Goal: Check status: Check status

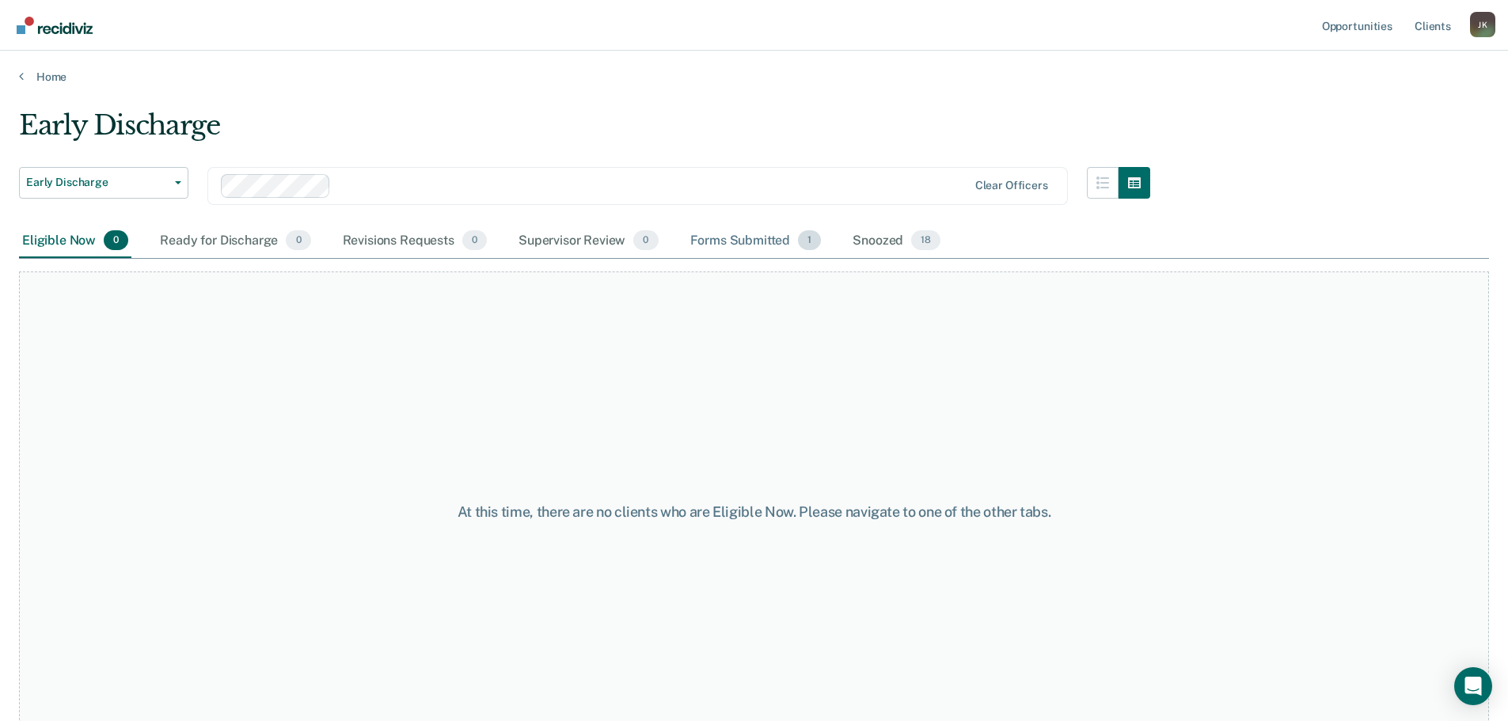
click at [751, 237] on div "Forms Submitted 1" at bounding box center [756, 241] width 138 height 35
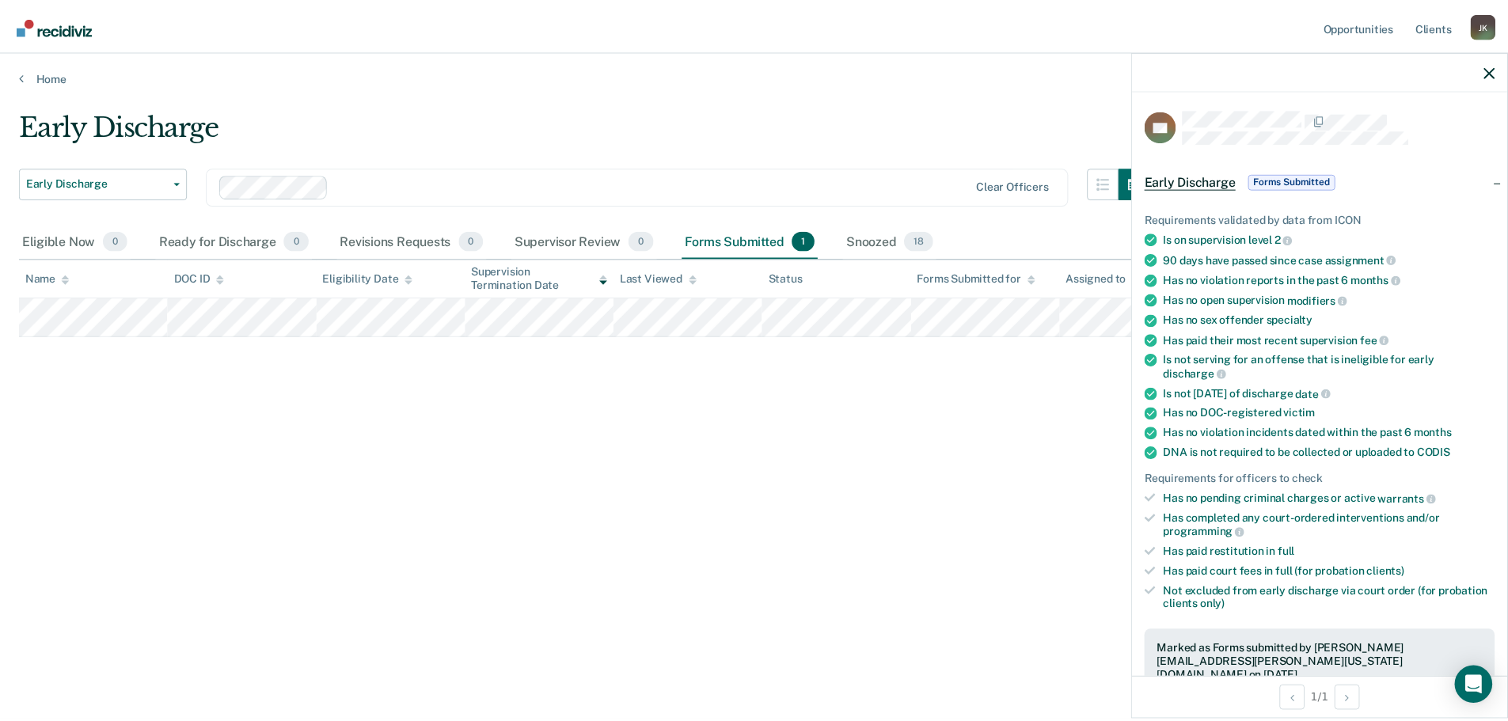
scroll to position [237, 0]
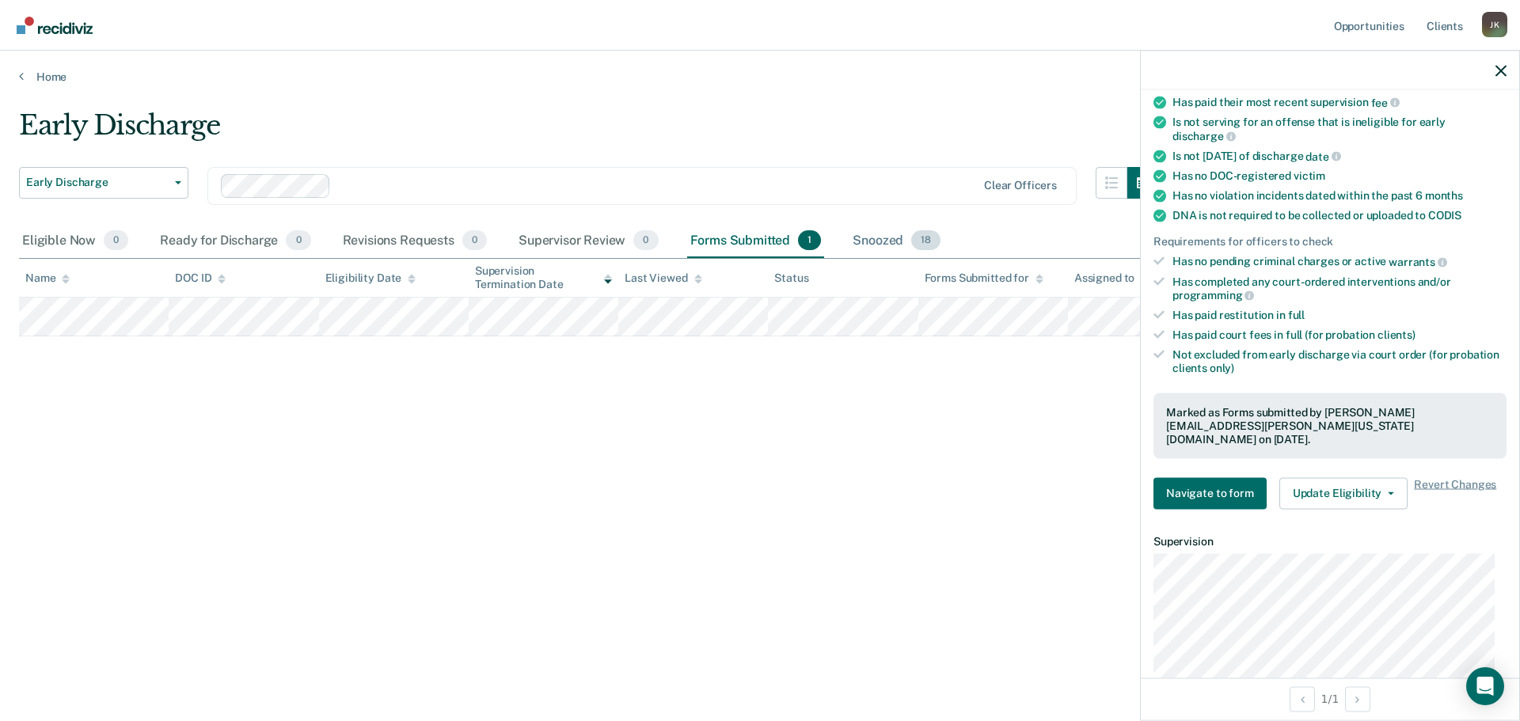
click at [867, 244] on div "Snoozed 18" at bounding box center [896, 241] width 94 height 35
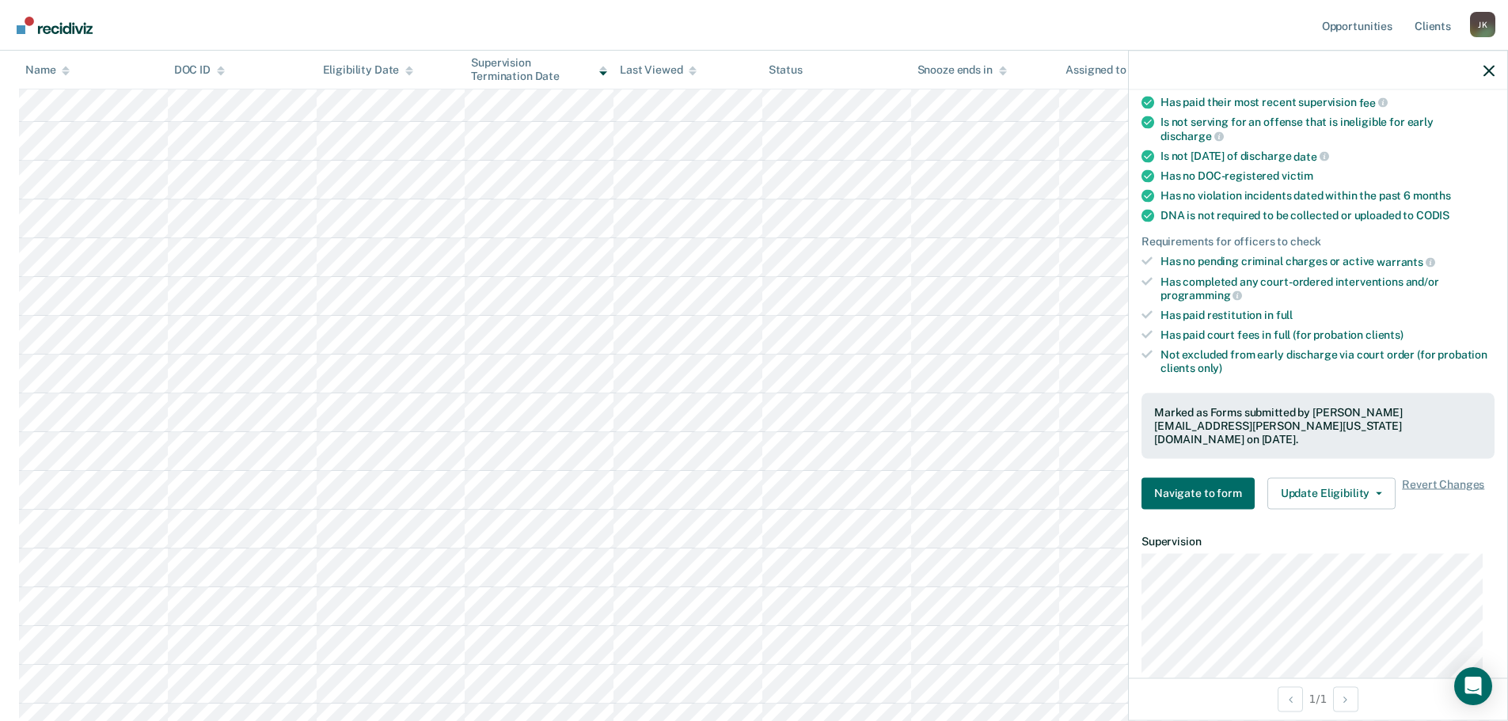
scroll to position [275, 0]
click at [1487, 68] on icon "button" at bounding box center [1488, 70] width 11 height 11
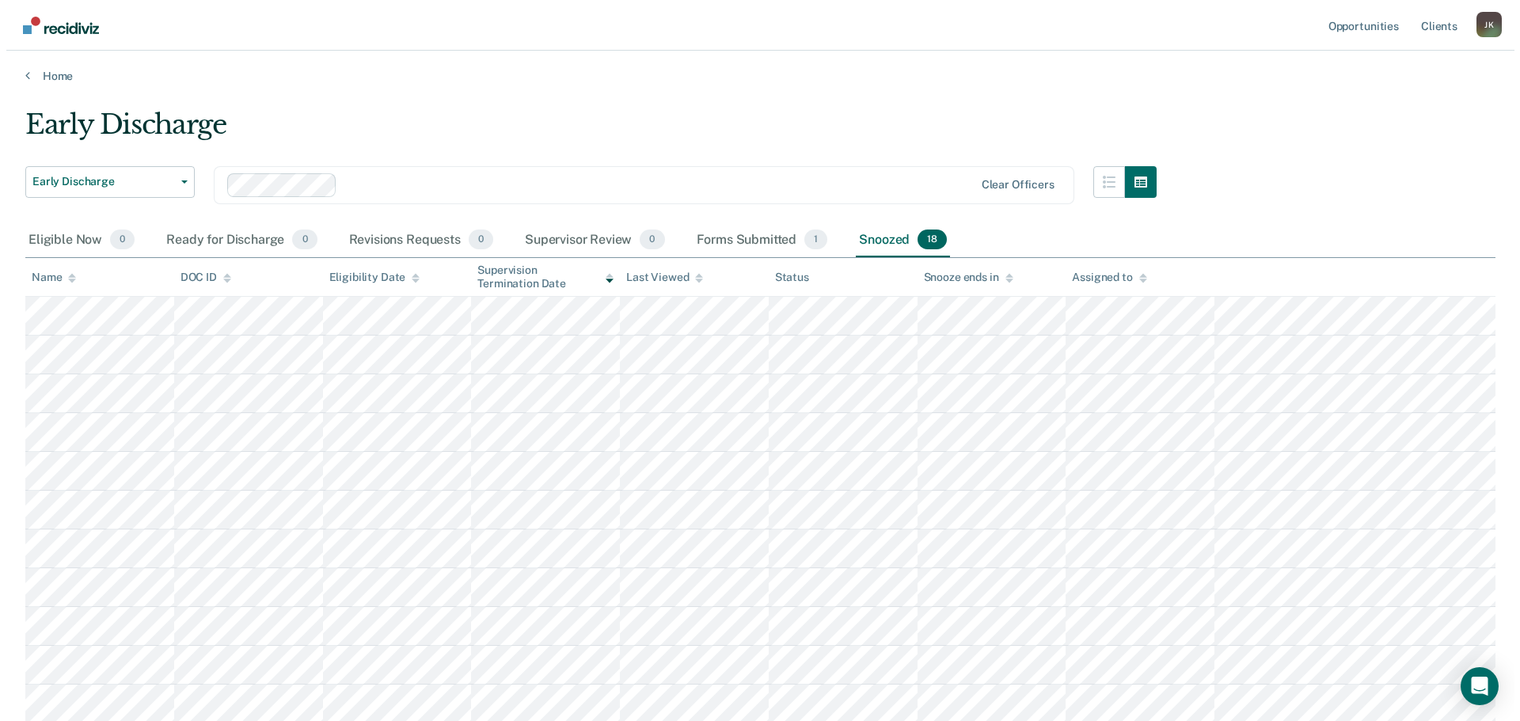
scroll to position [0, 0]
click at [746, 245] on div "Forms Submitted 1" at bounding box center [756, 241] width 138 height 35
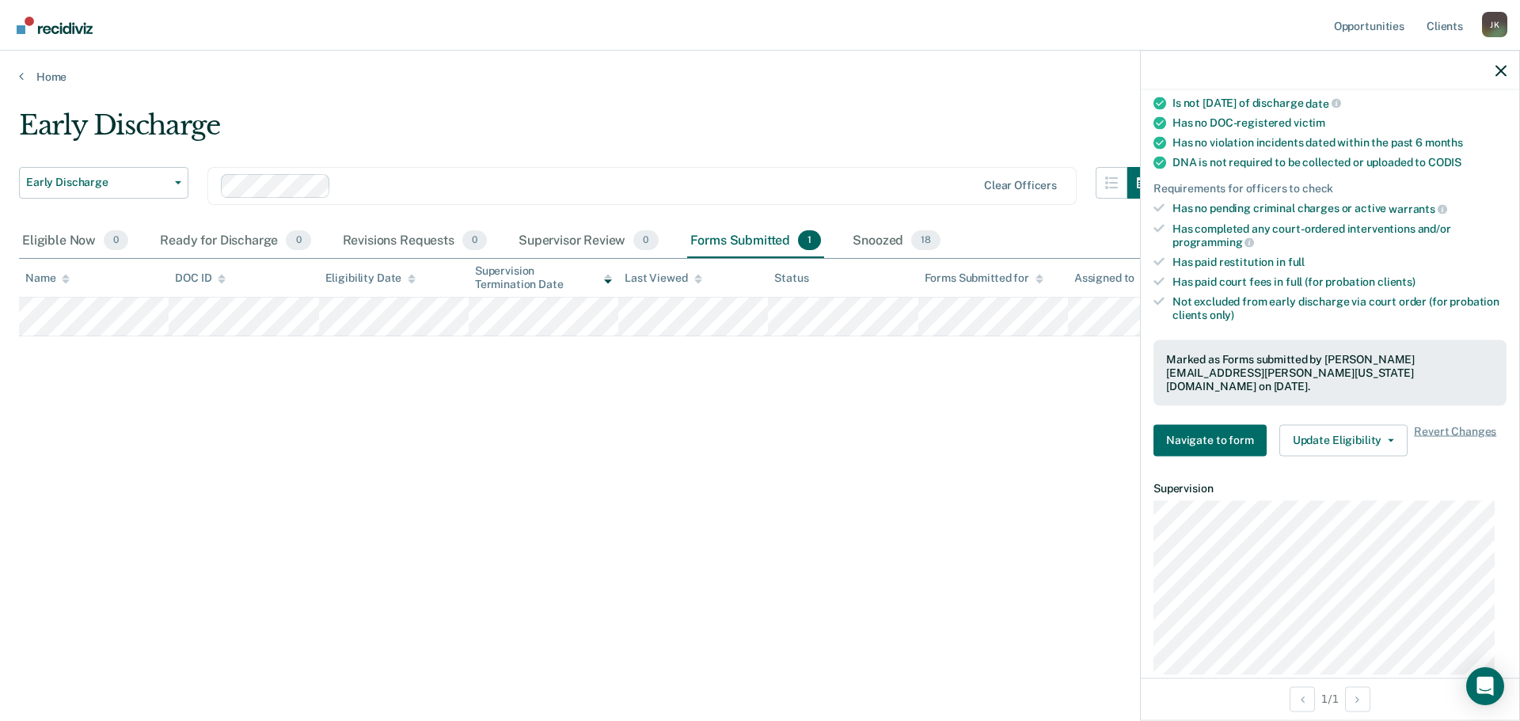
scroll to position [317, 0]
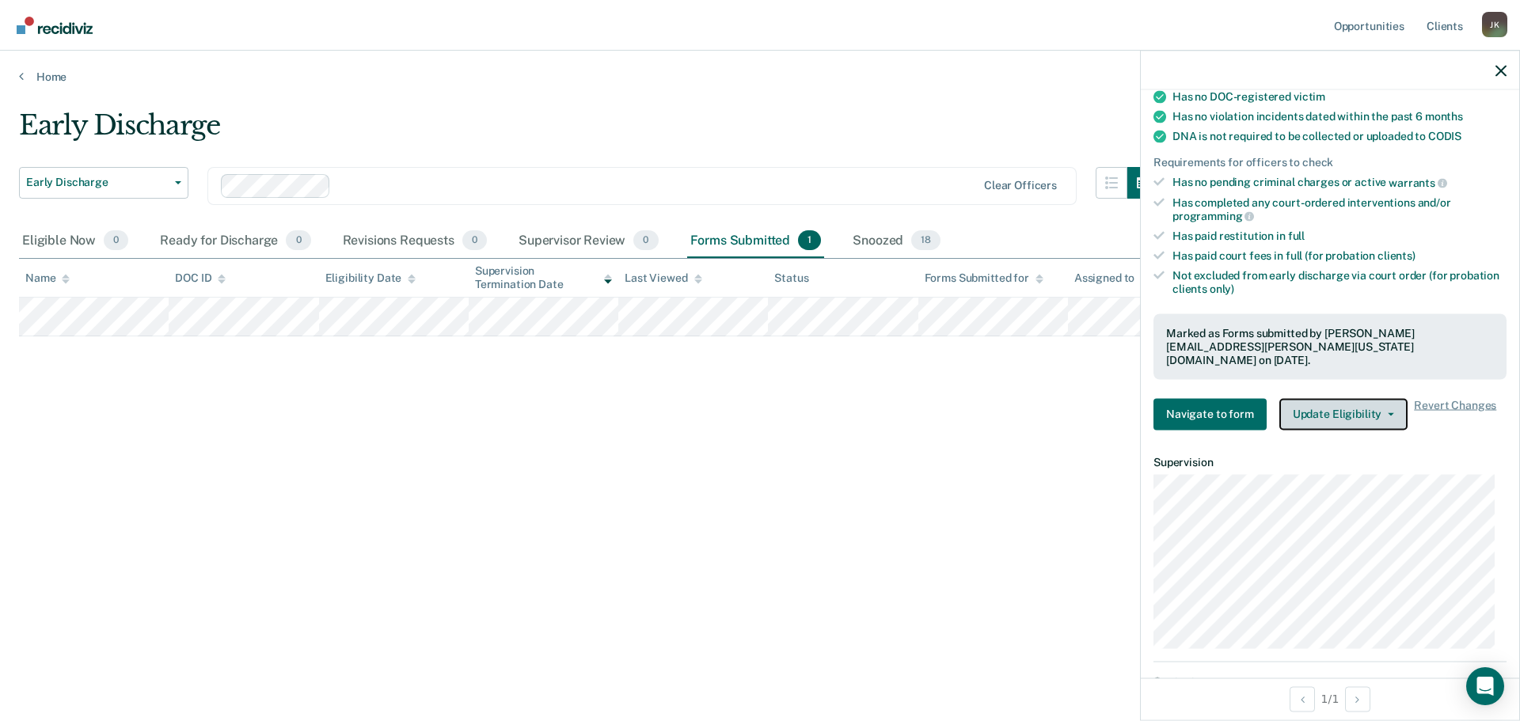
click at [1331, 400] on button "Update Eligibility" at bounding box center [1343, 414] width 128 height 32
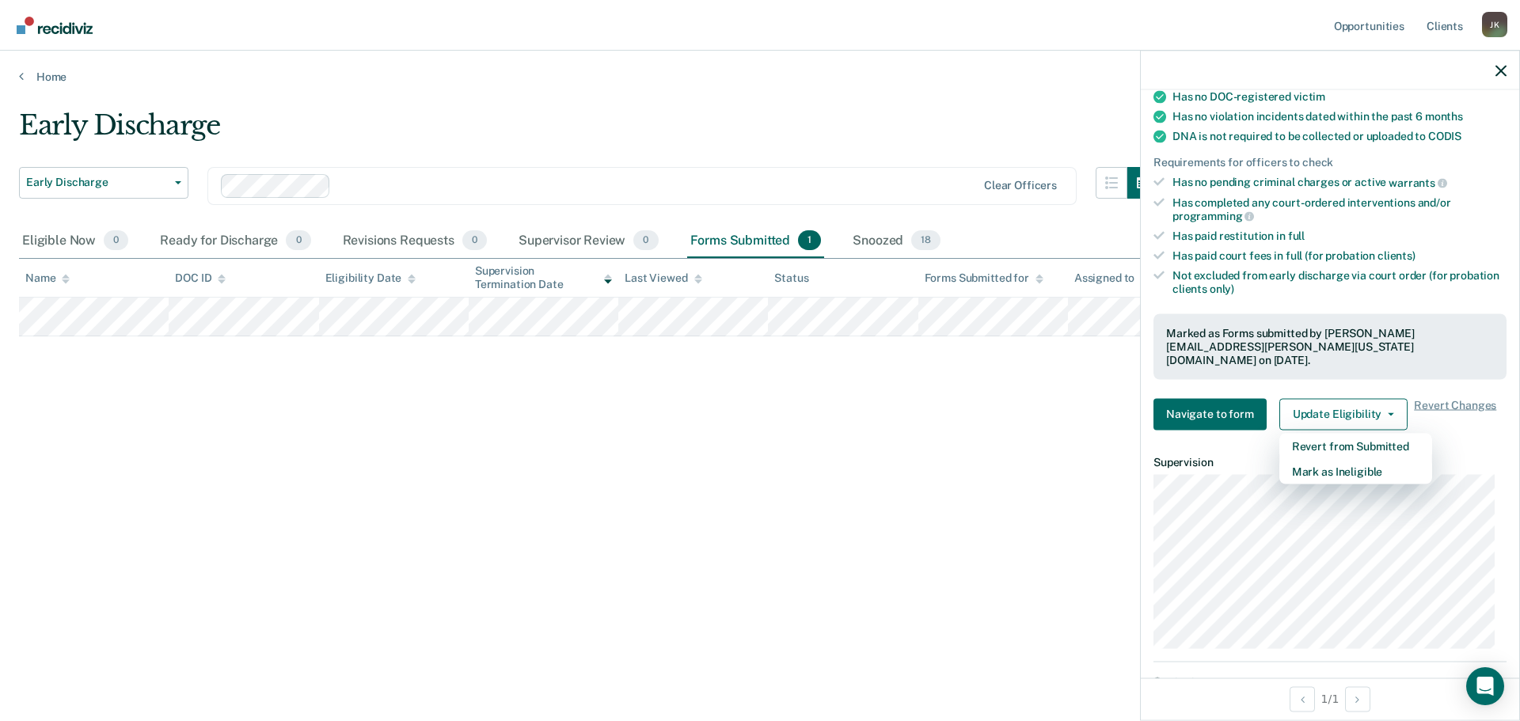
click at [716, 470] on div "Early Discharge Early Discharge Early Discharge Clear officers Eligible Now 0 R…" at bounding box center [760, 355] width 1482 height 493
click at [1502, 74] on icon "button" at bounding box center [1500, 70] width 11 height 11
